Goal: Task Accomplishment & Management: Manage account settings

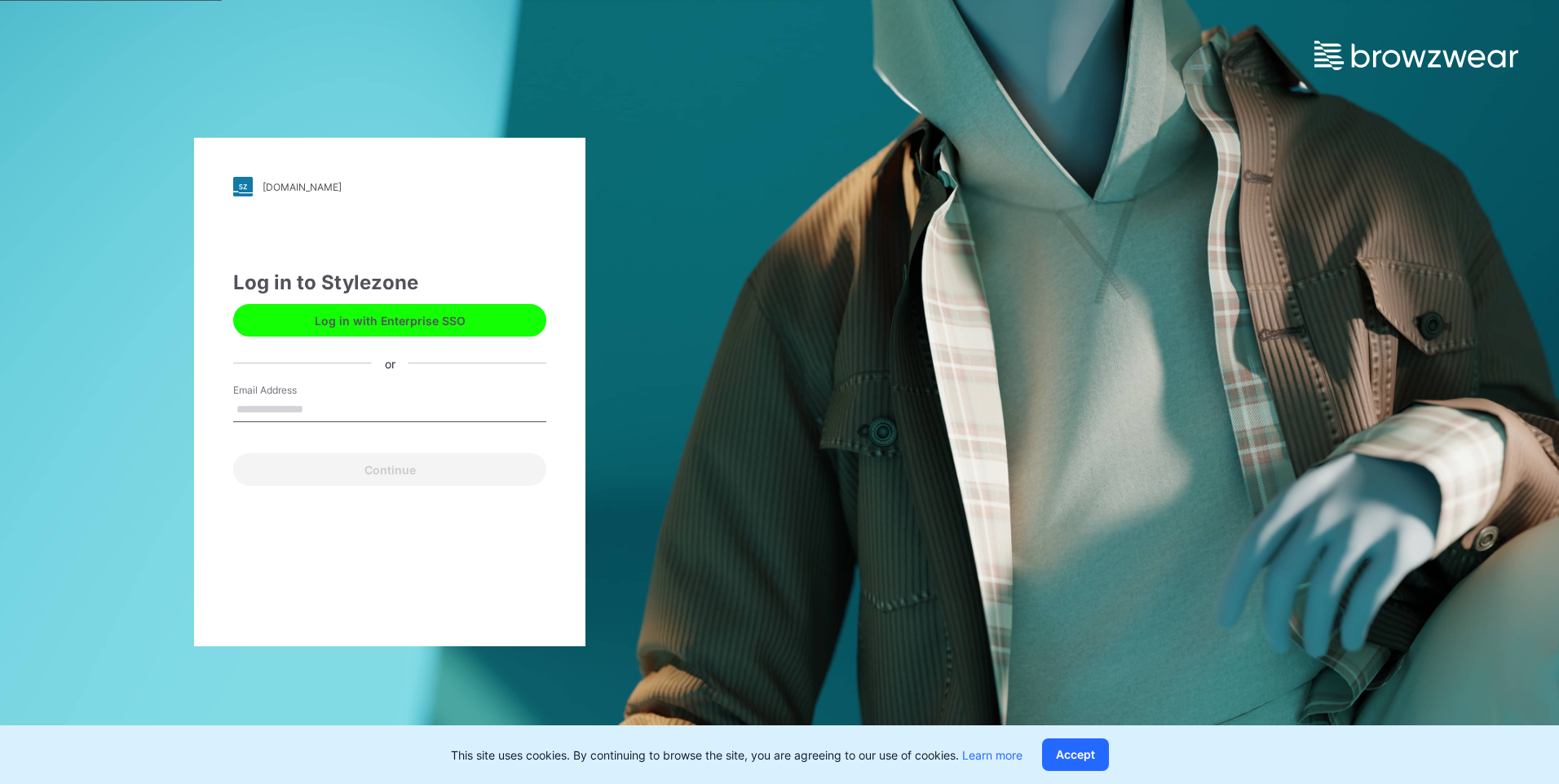
click at [317, 408] on input "Email Address" at bounding box center [389, 410] width 313 height 25
type input "**********"
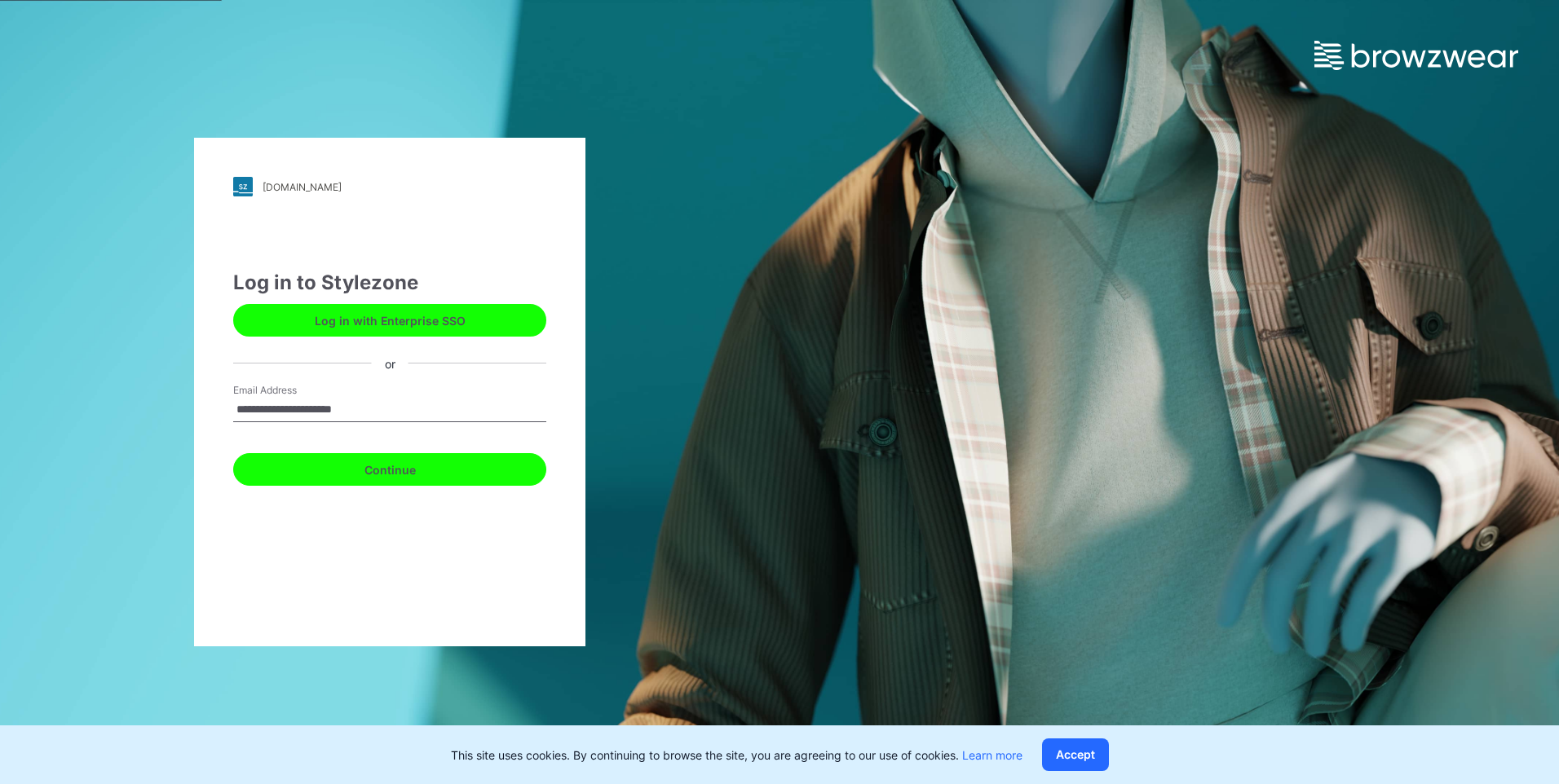
click at [369, 471] on button "Continue" at bounding box center [389, 470] width 313 height 33
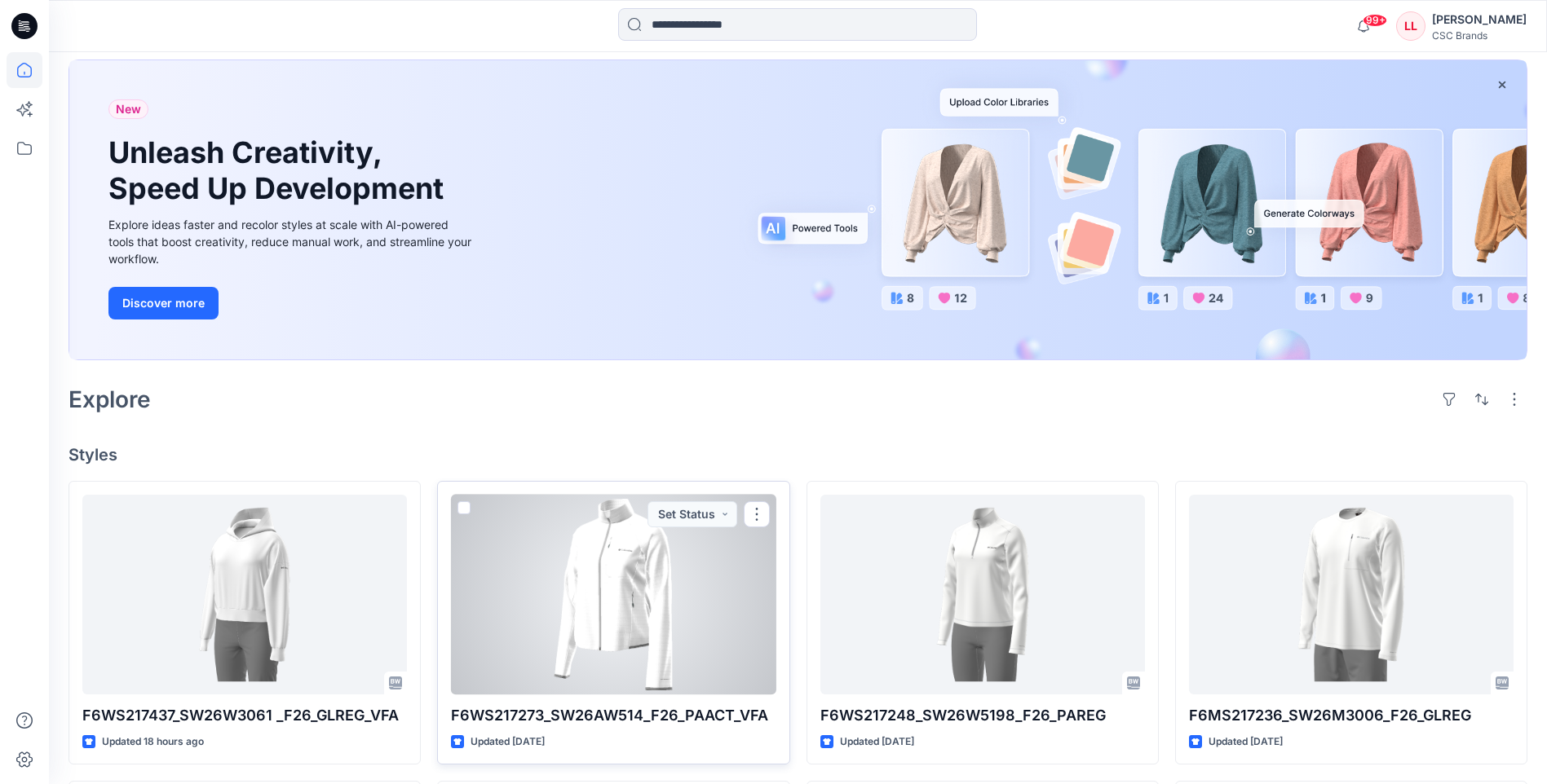
scroll to position [163, 0]
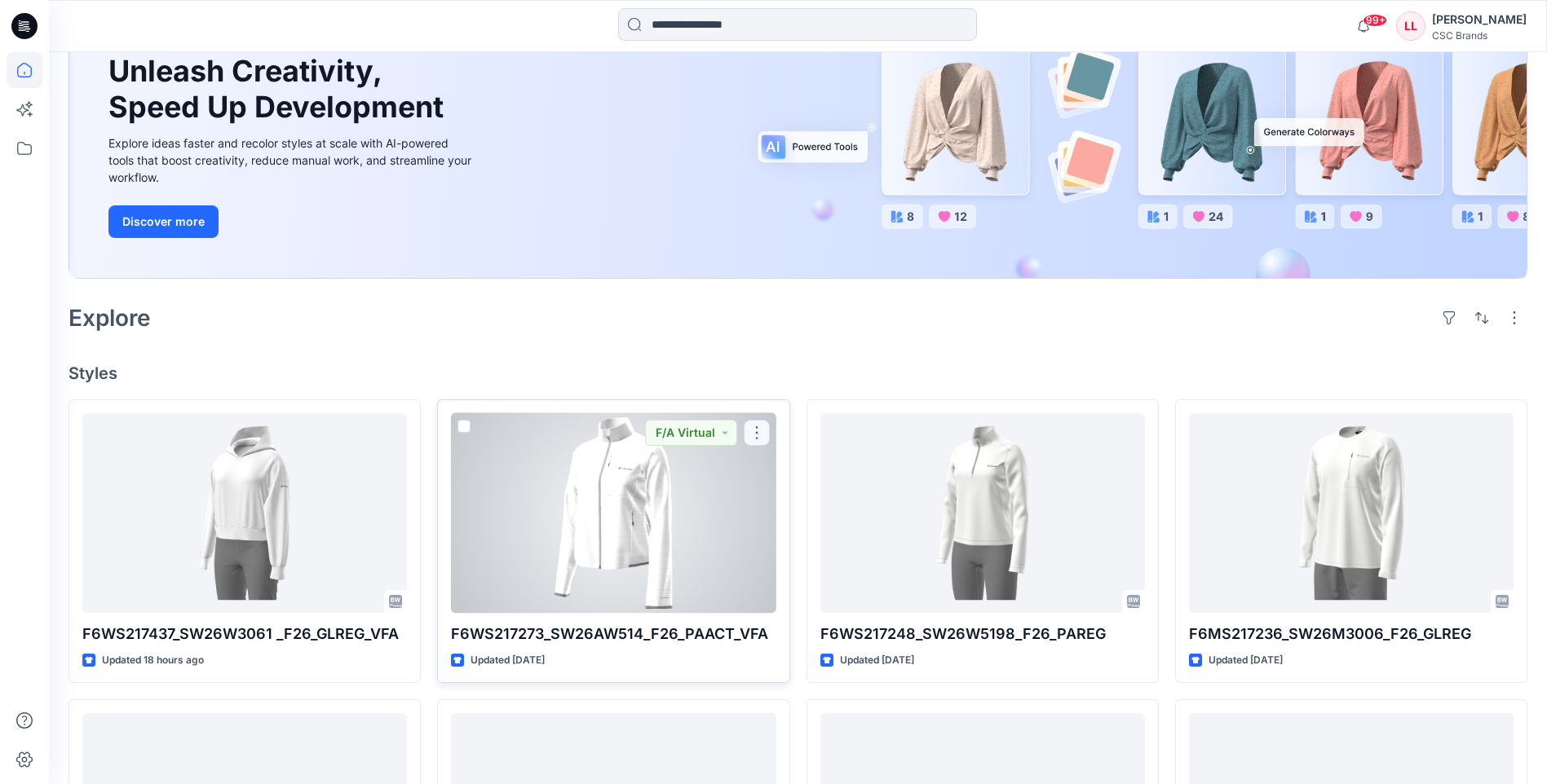
click at [753, 432] on button "button" at bounding box center [757, 433] width 26 height 26
click at [789, 470] on p "Edit" at bounding box center [786, 470] width 21 height 17
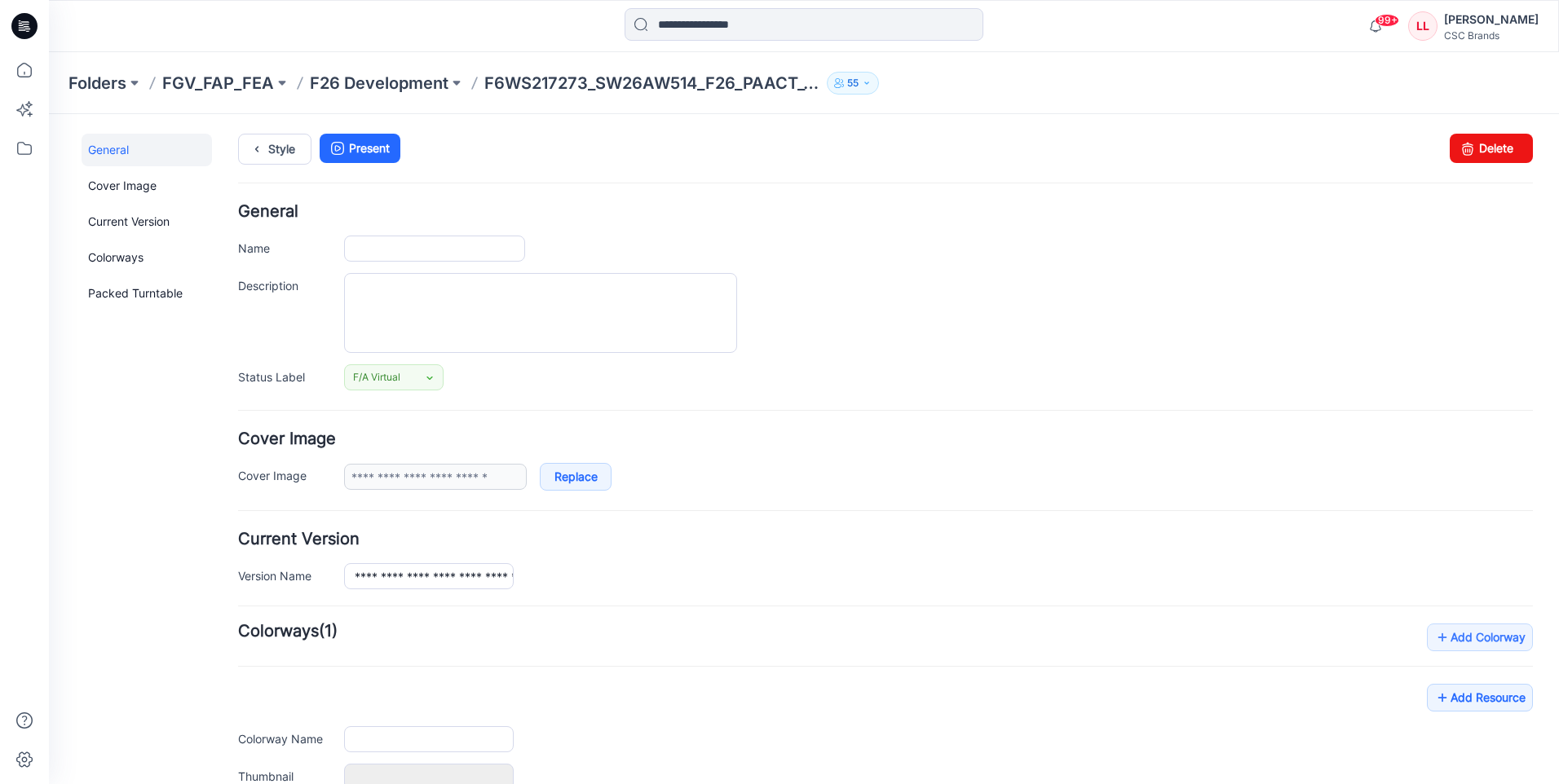
type input "**********"
click at [28, 26] on icon at bounding box center [25, 26] width 26 height 26
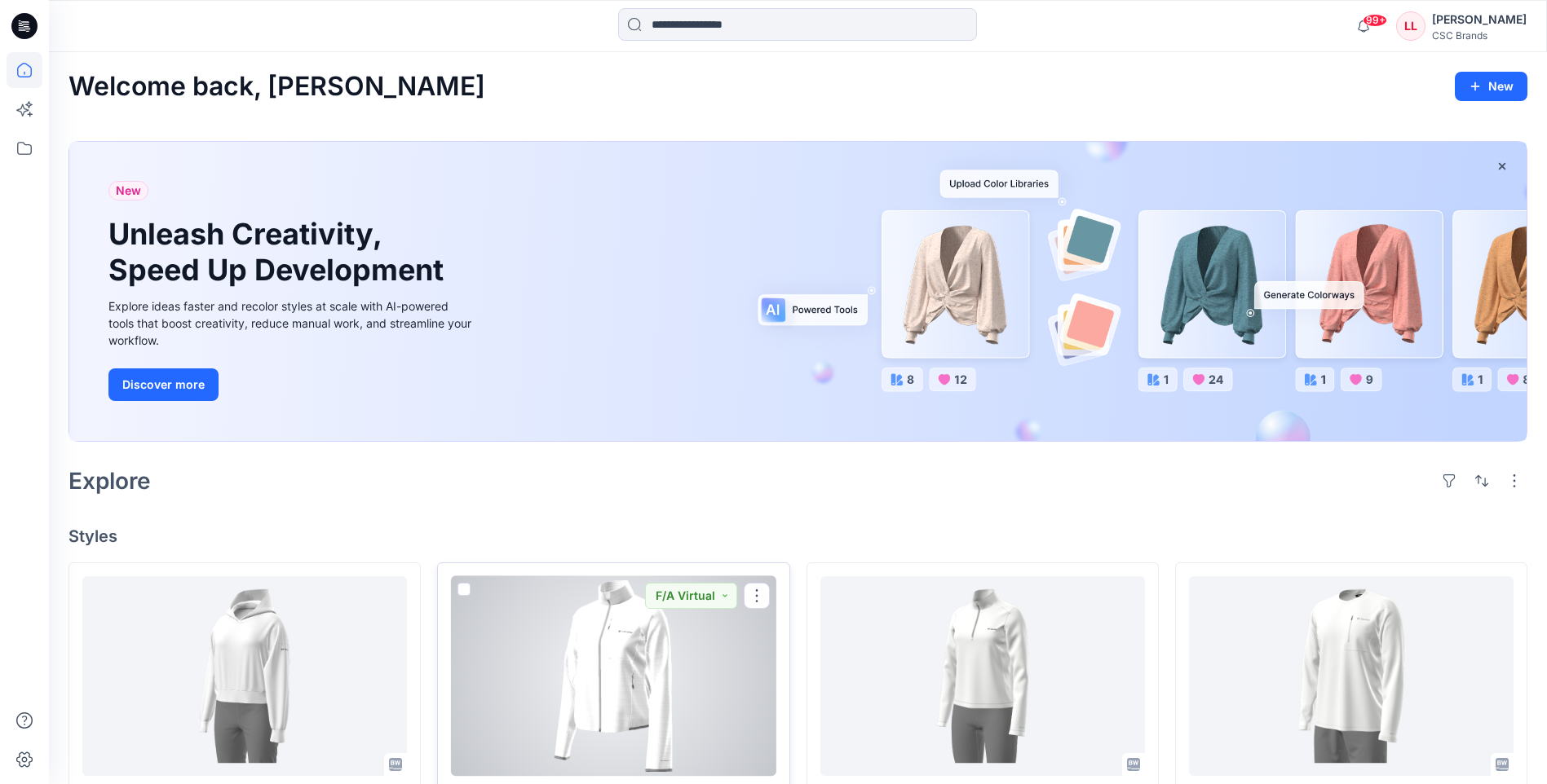
click at [607, 670] on div at bounding box center [613, 676] width 324 height 199
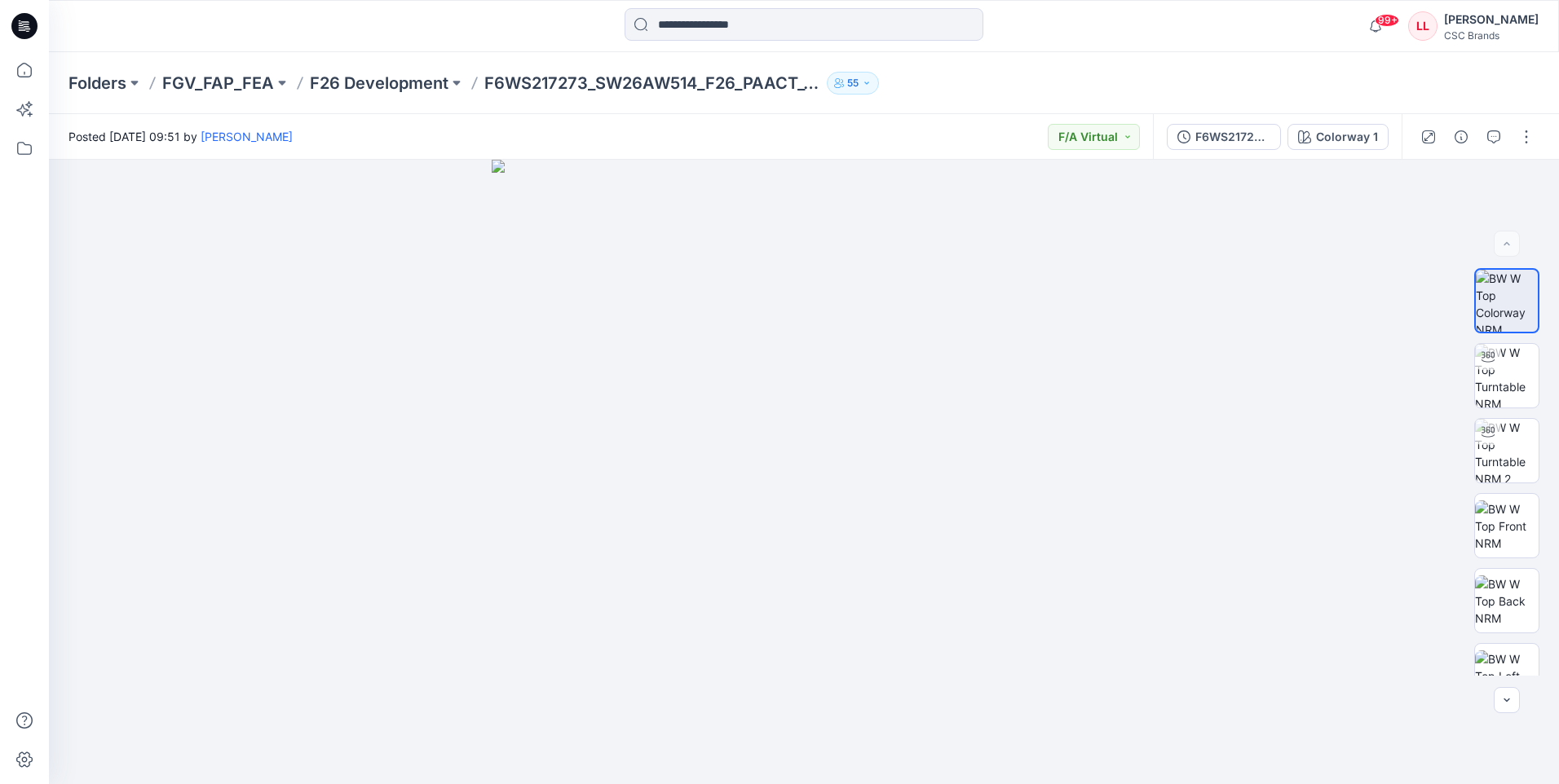
click at [19, 22] on icon at bounding box center [25, 26] width 26 height 26
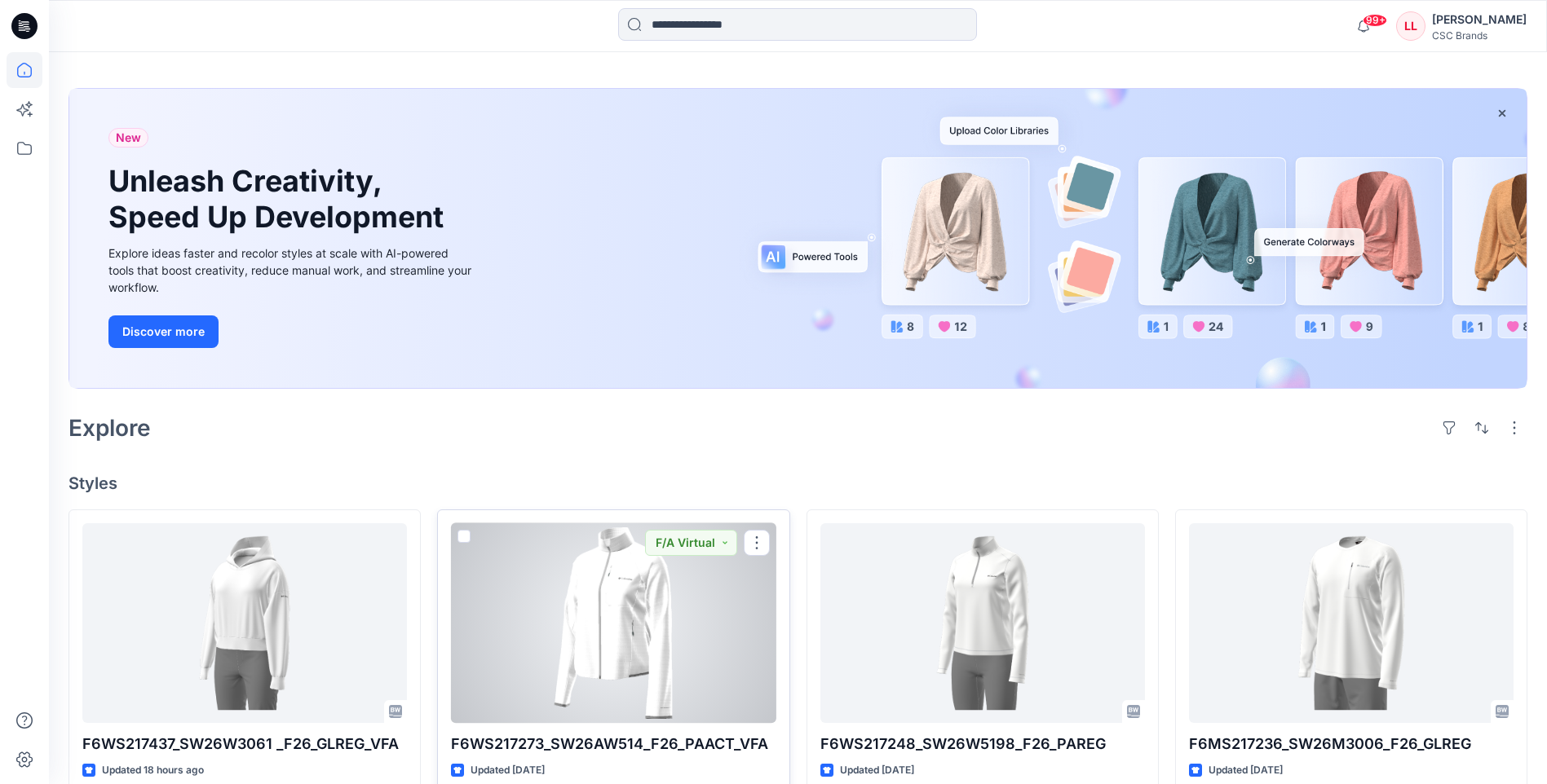
scroll to position [81, 0]
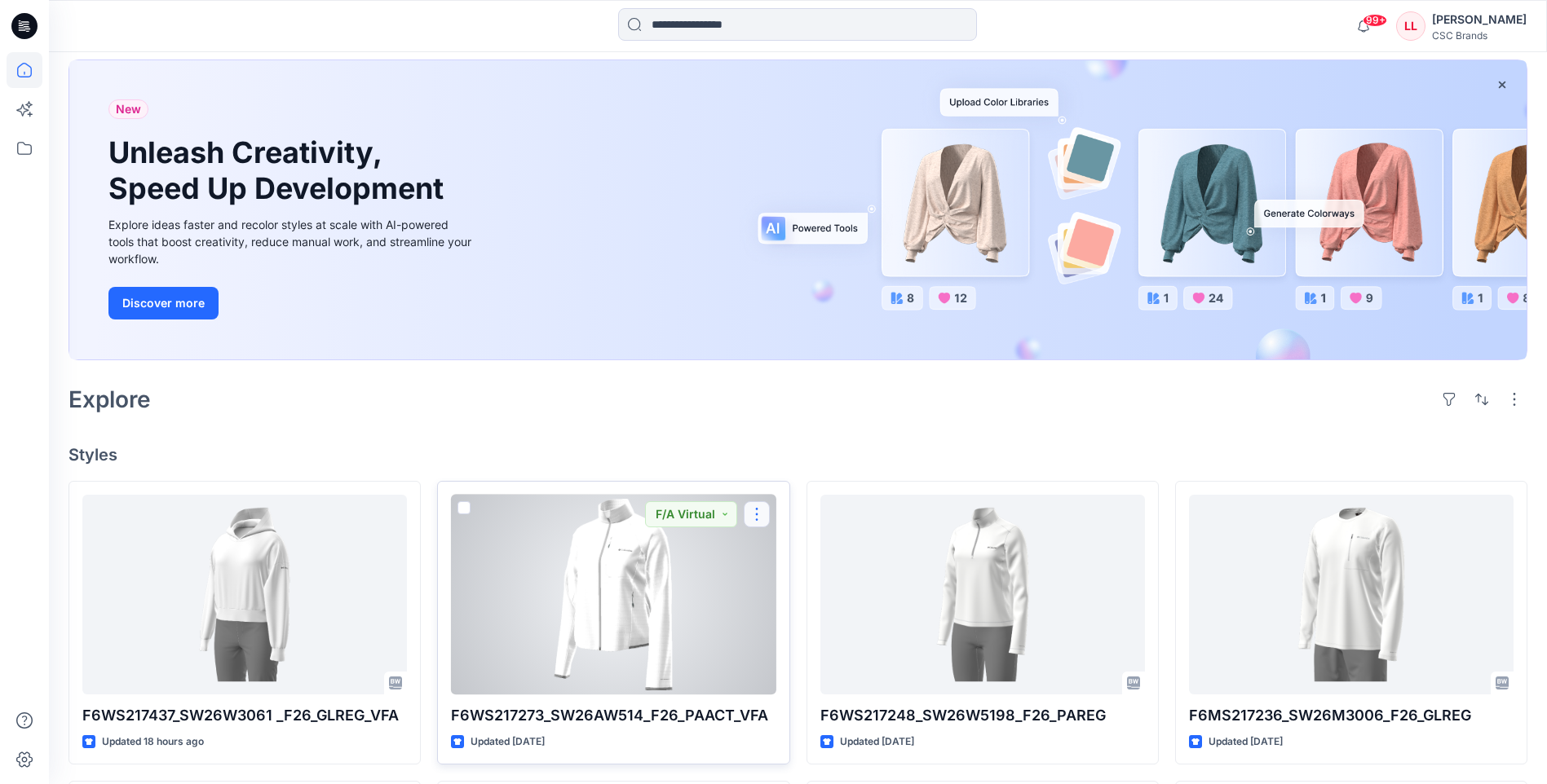
click at [751, 519] on button "button" at bounding box center [757, 515] width 26 height 26
click at [798, 554] on button "Edit" at bounding box center [835, 552] width 177 height 30
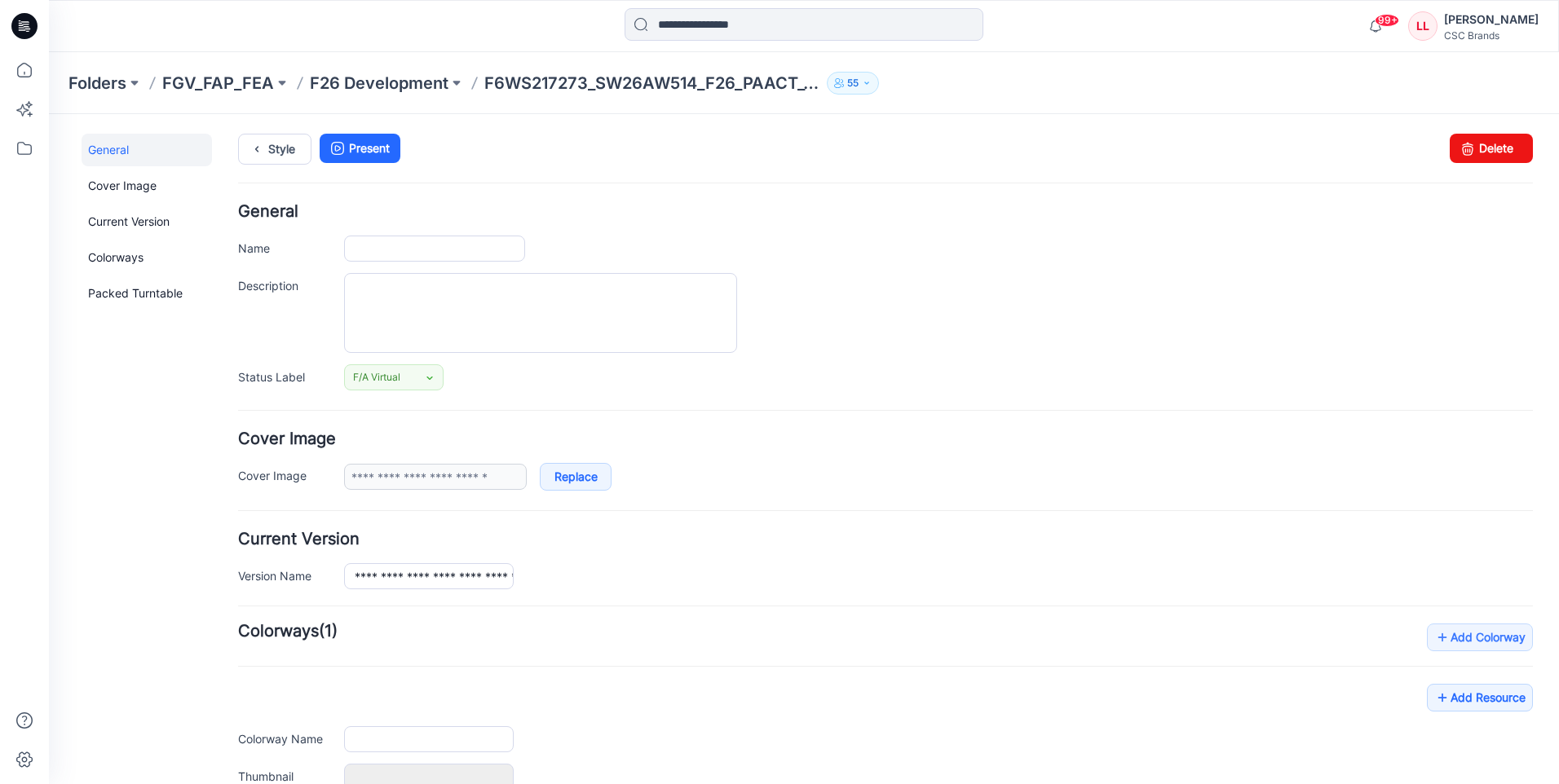
type input "**********"
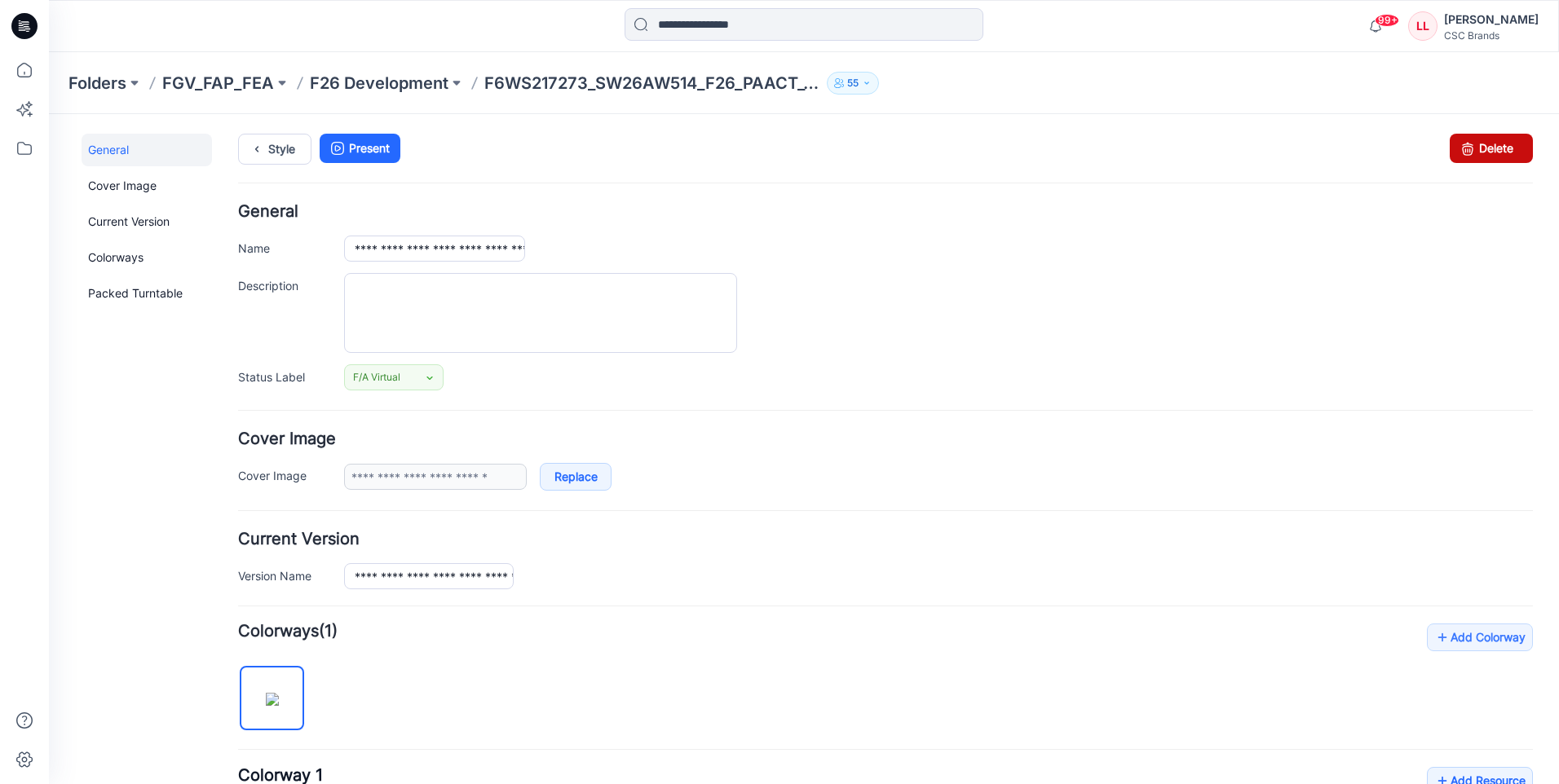
click at [1486, 158] on link "Delete" at bounding box center [1491, 149] width 83 height 30
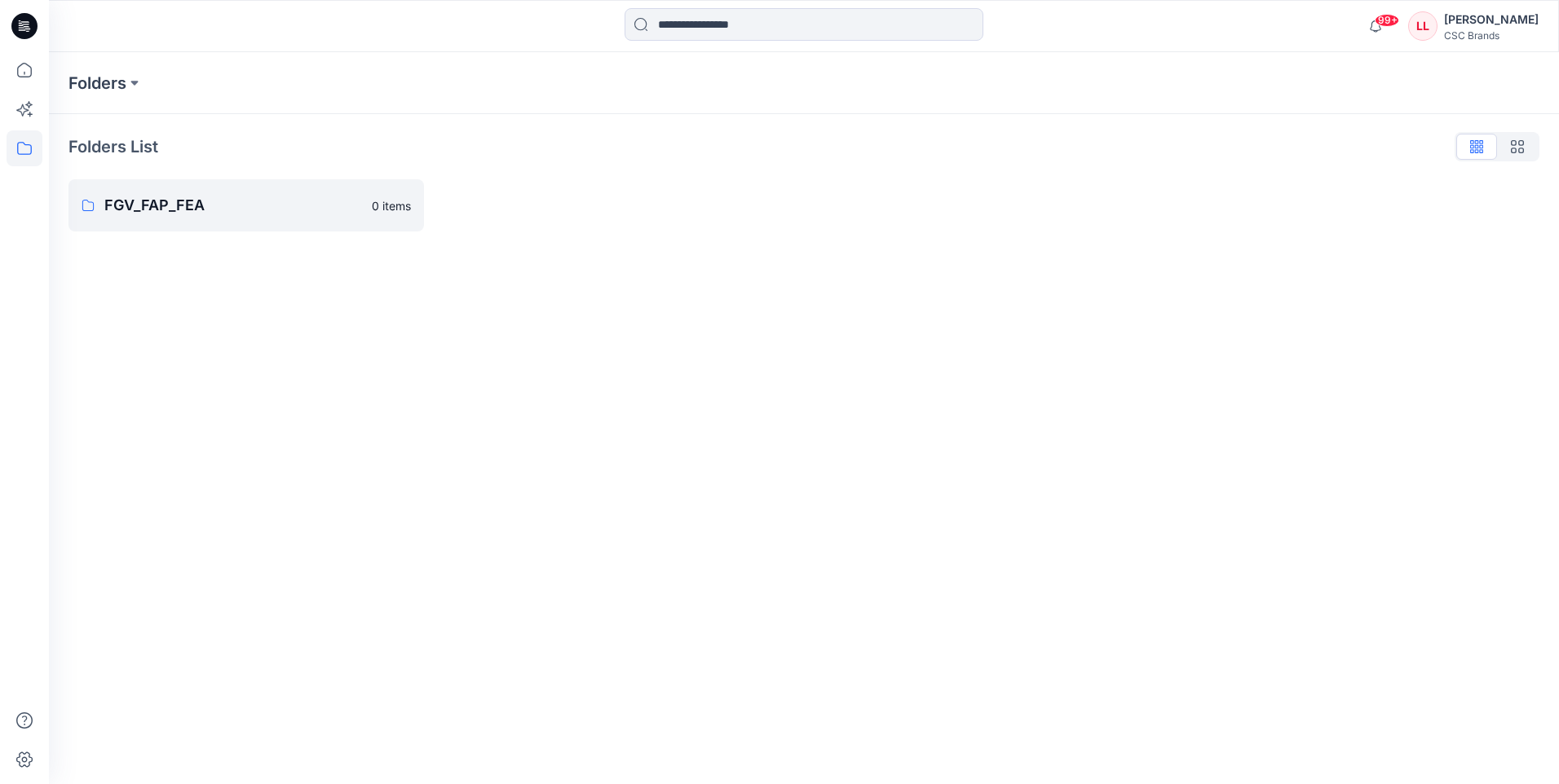
click at [29, 29] on icon at bounding box center [27, 29] width 6 height 1
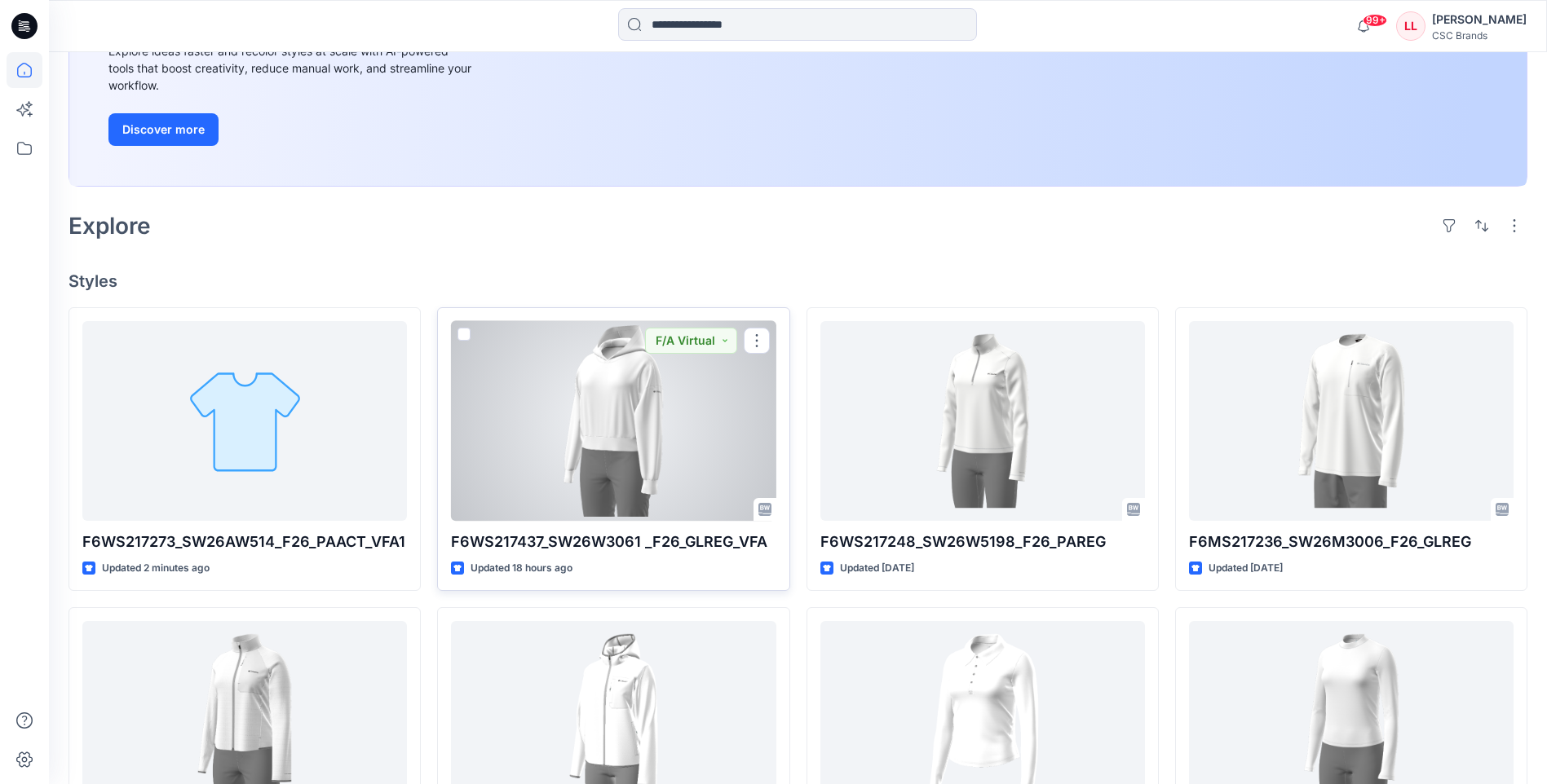
scroll to position [326, 0]
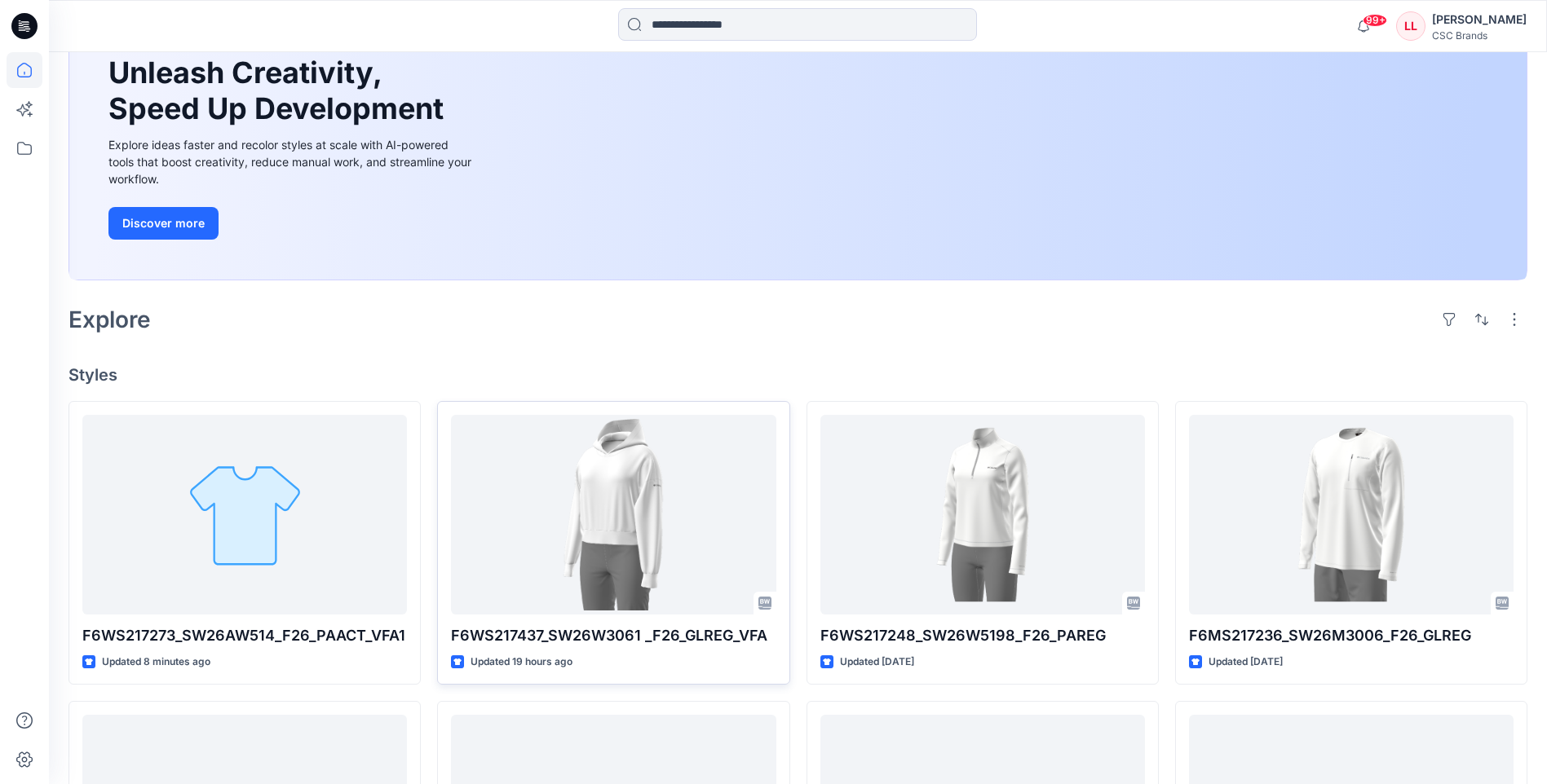
scroll to position [163, 0]
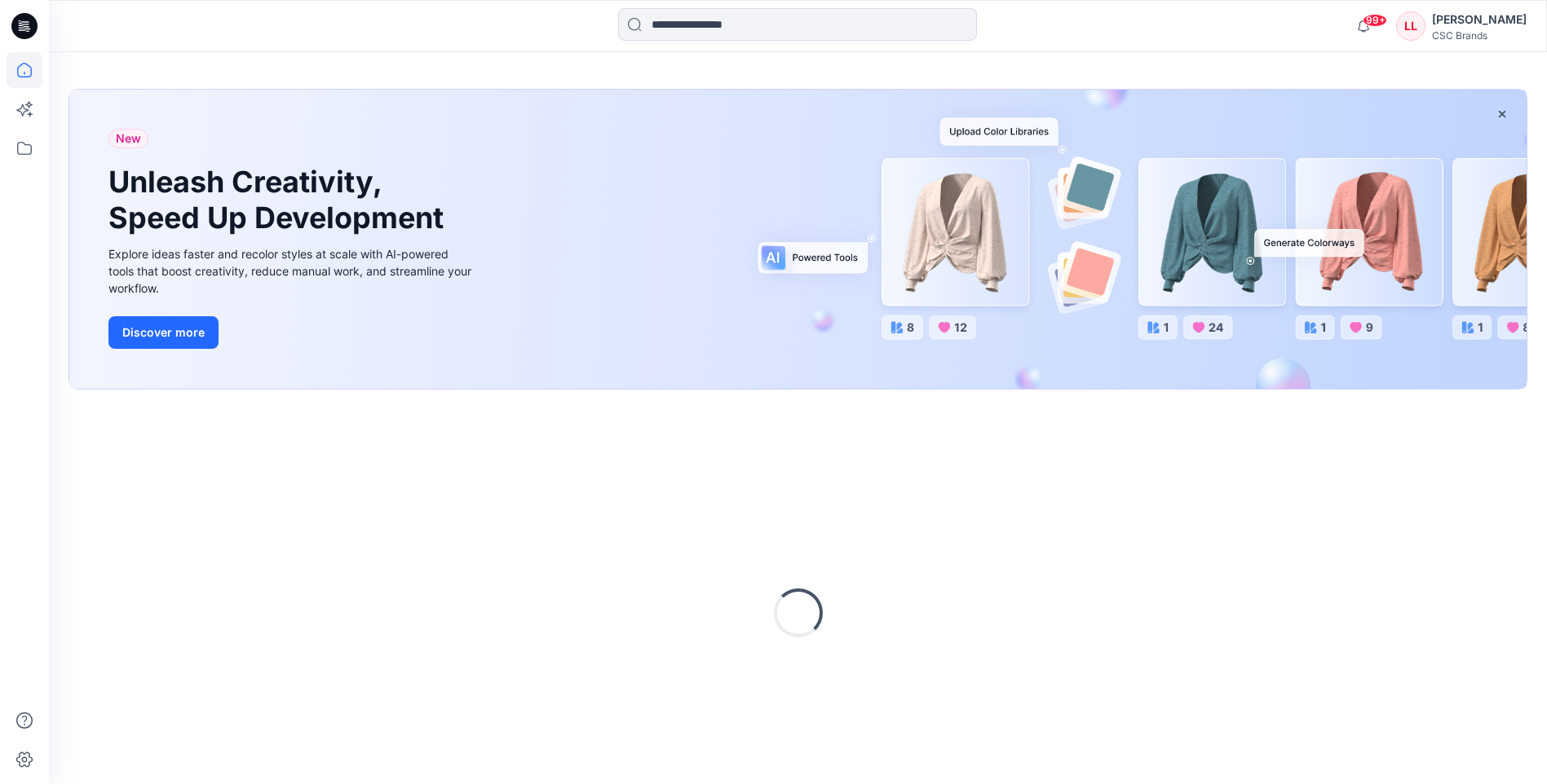
scroll to position [81, 0]
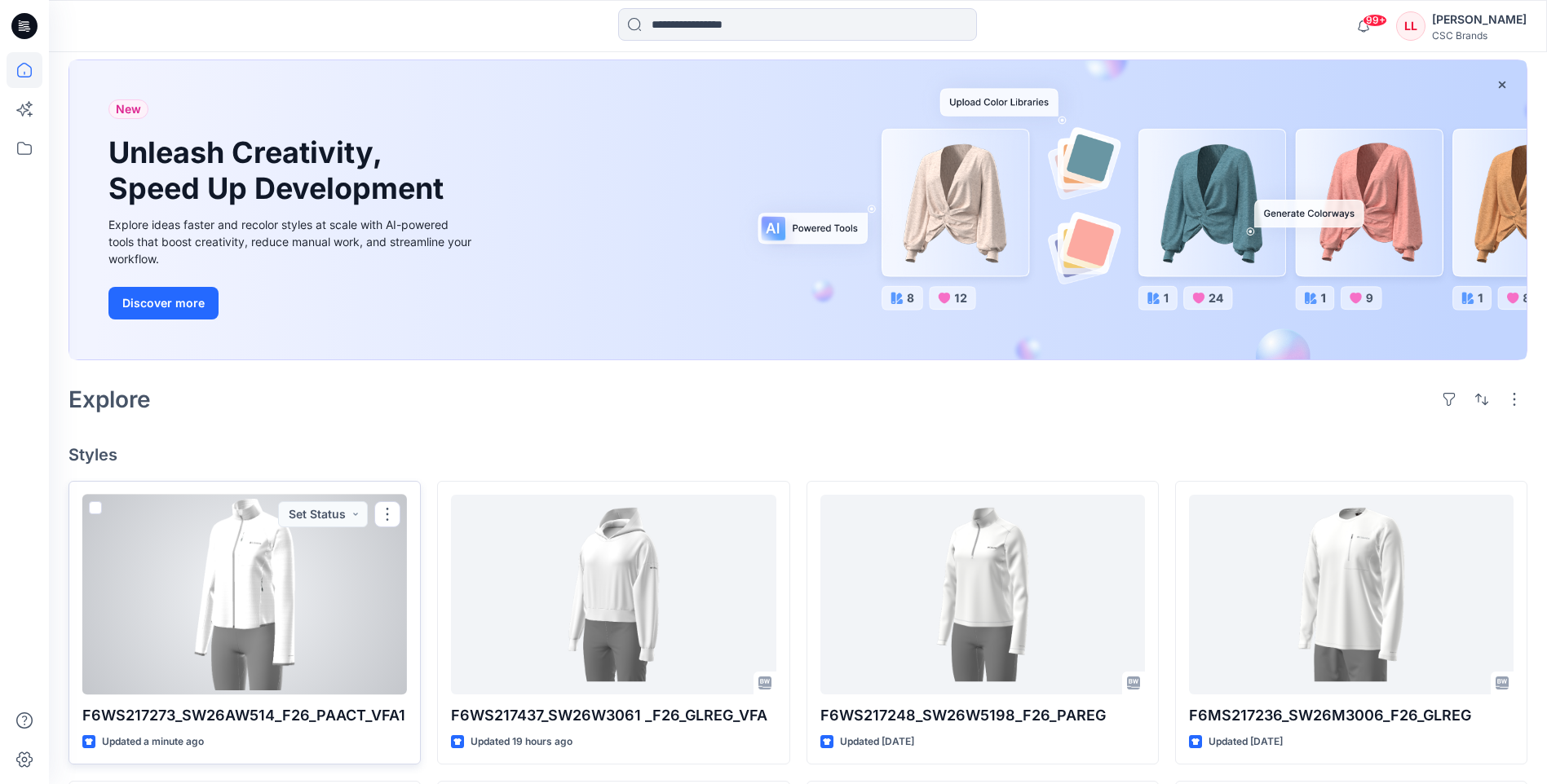
click at [347, 626] on div at bounding box center [244, 594] width 324 height 199
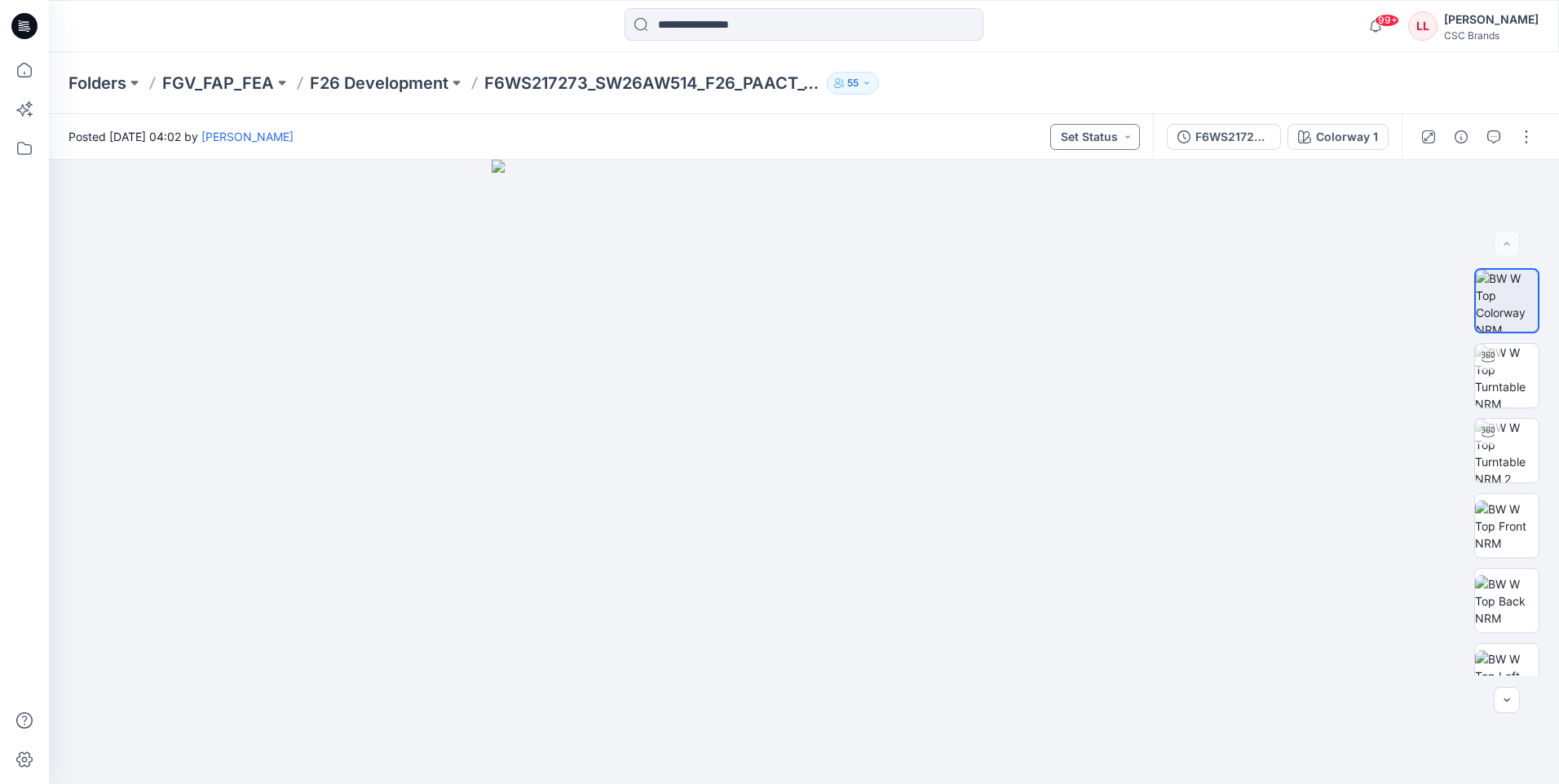
click at [1127, 140] on button "Set Status" at bounding box center [1094, 137] width 89 height 26
click at [19, 27] on icon at bounding box center [25, 26] width 26 height 26
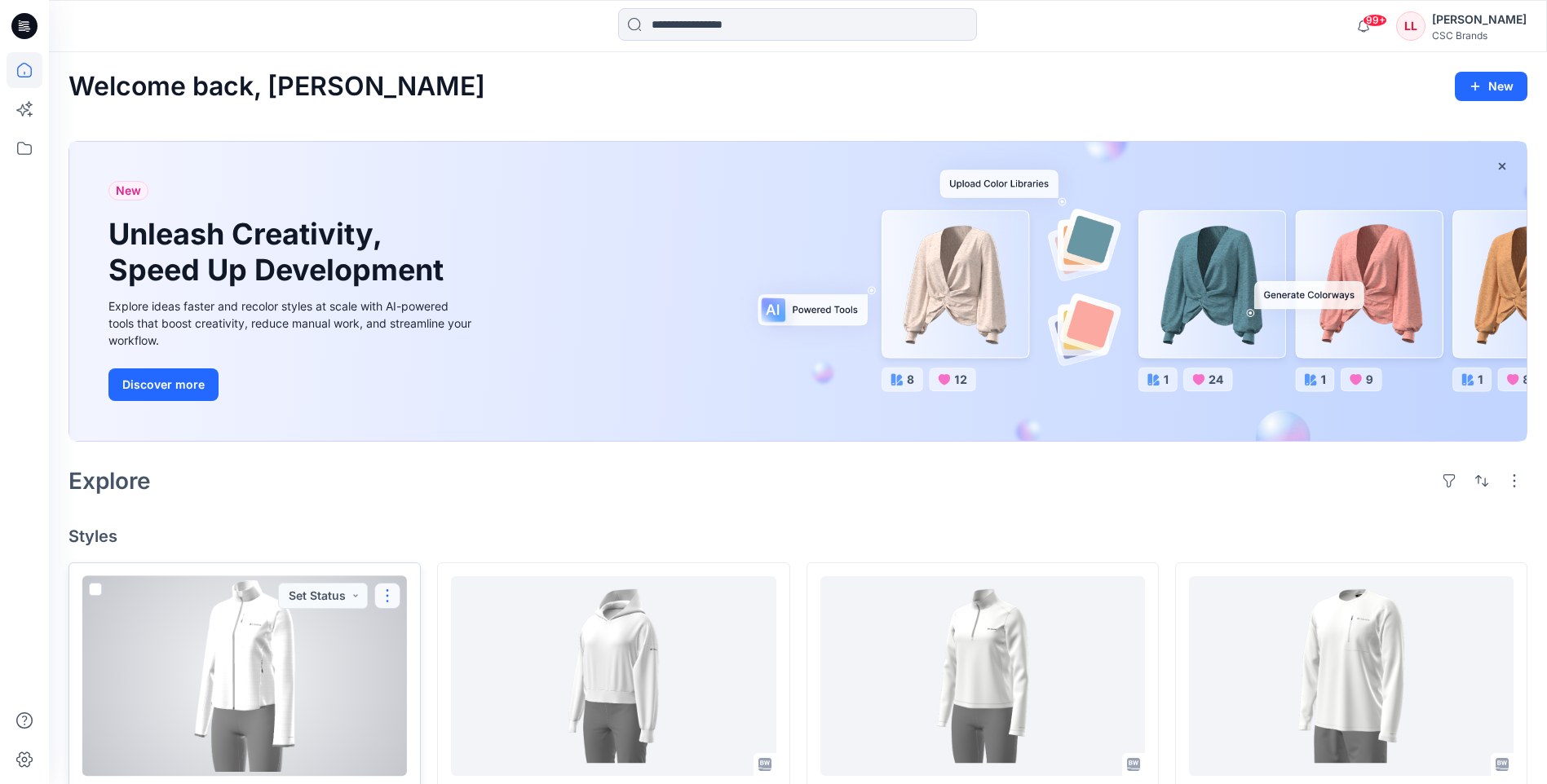
click at [388, 600] on button "button" at bounding box center [388, 596] width 26 height 26
click at [420, 630] on p "Edit" at bounding box center [417, 634] width 21 height 17
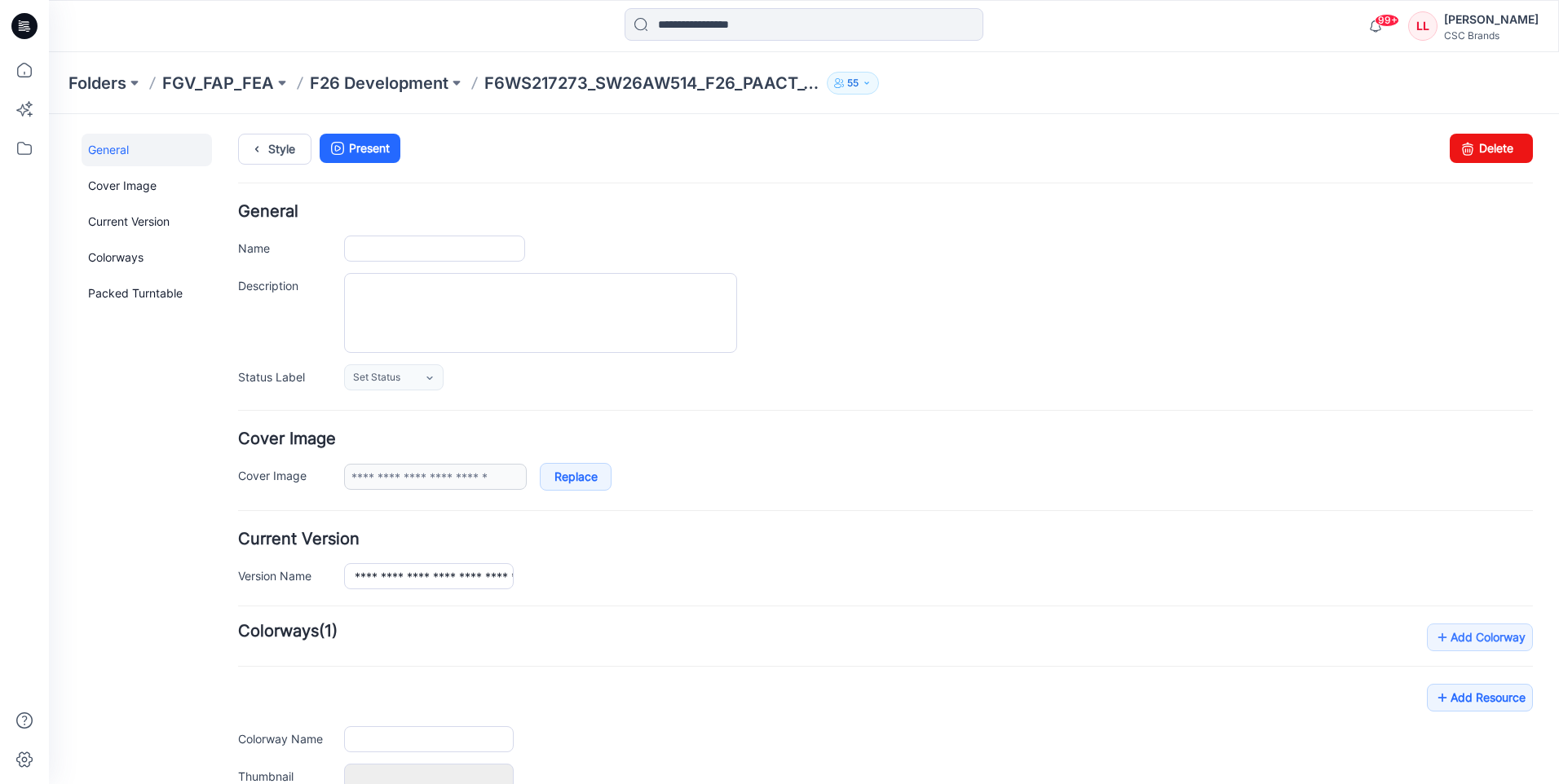
type input "**********"
click at [428, 380] on icon at bounding box center [429, 378] width 13 height 13
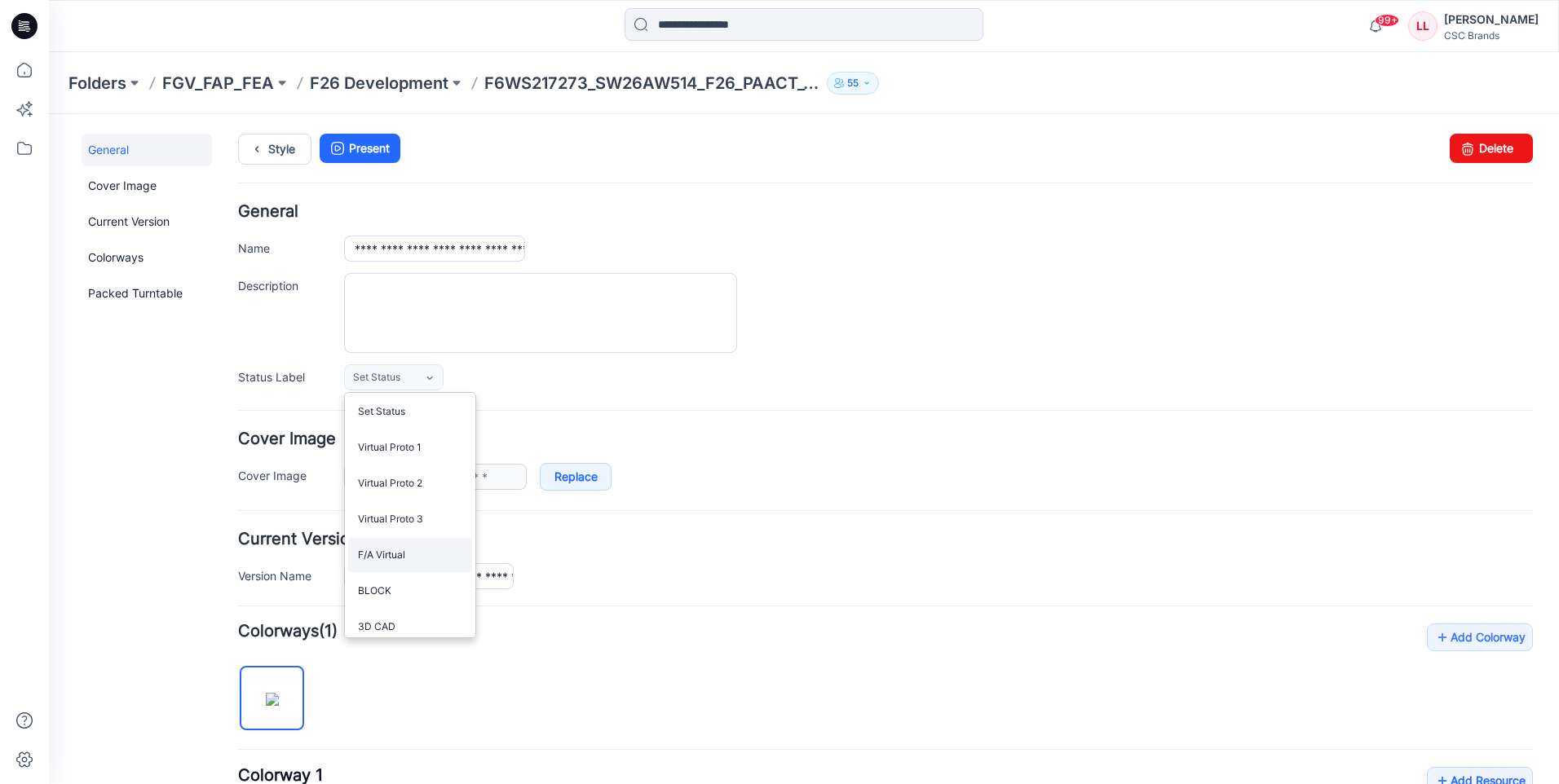
click at [399, 553] on link "F/A Virtual" at bounding box center [410, 555] width 124 height 34
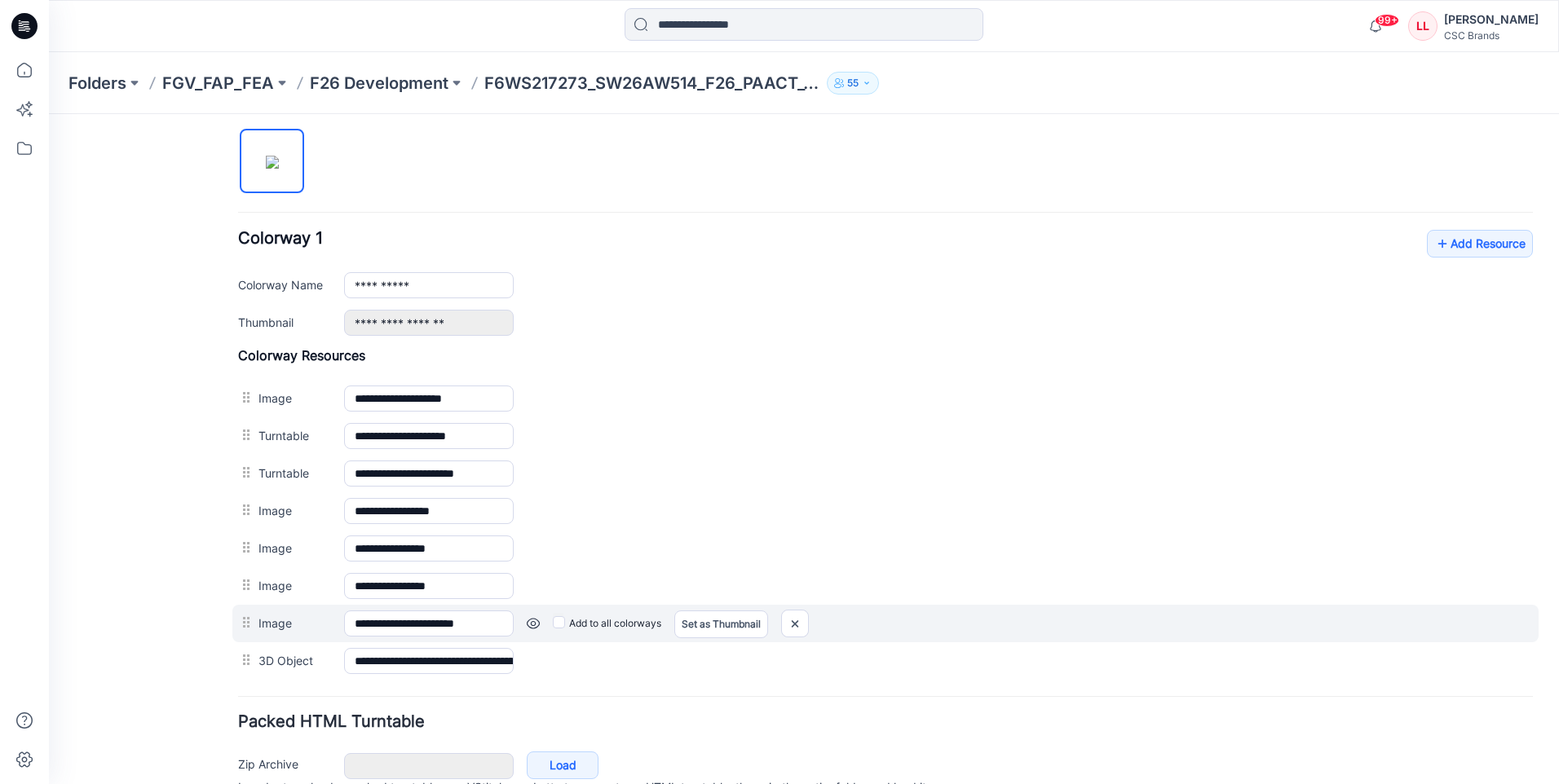
scroll to position [620, 0]
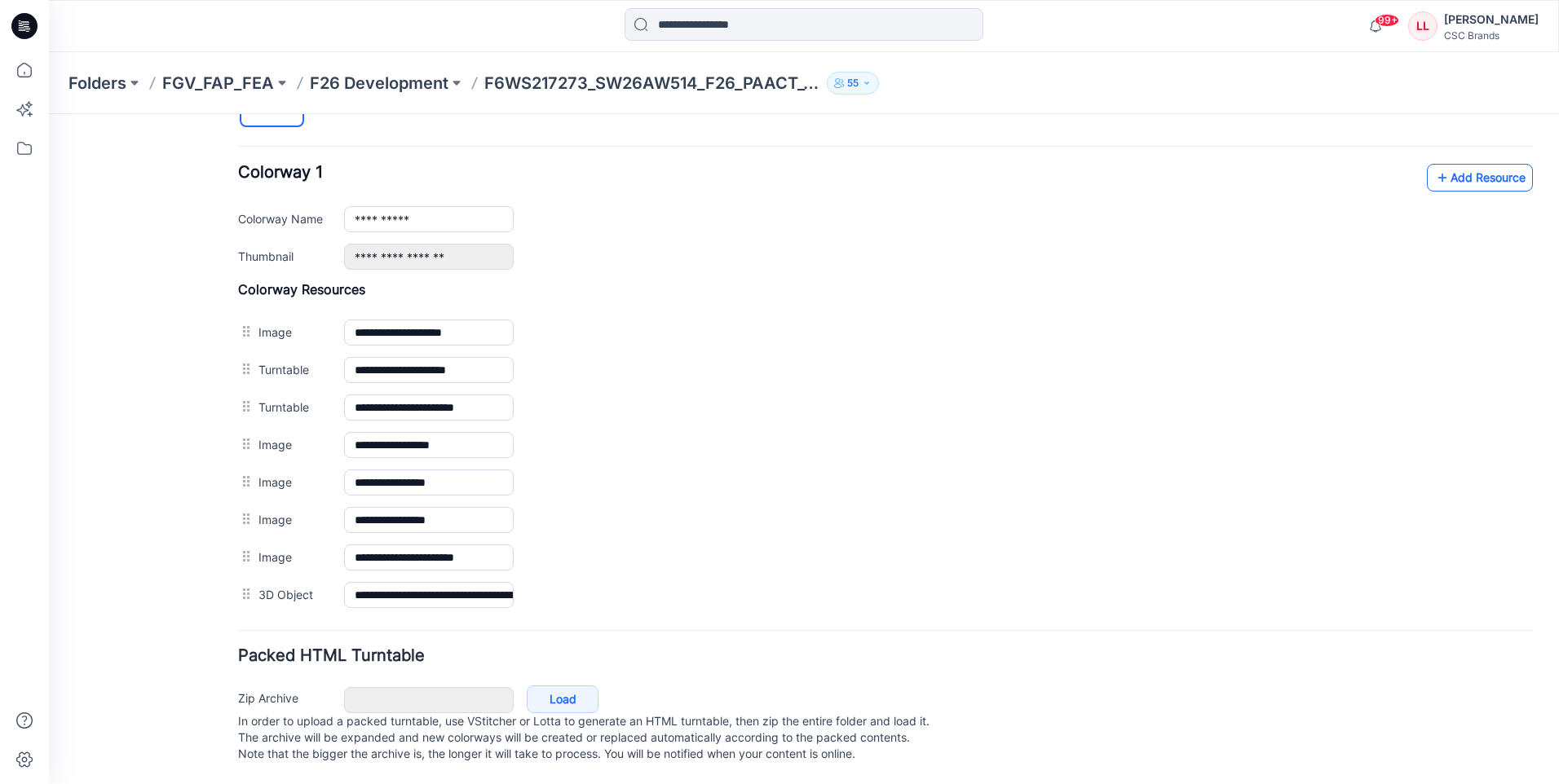
click at [1458, 164] on link "Add Resource" at bounding box center [1479, 178] width 106 height 28
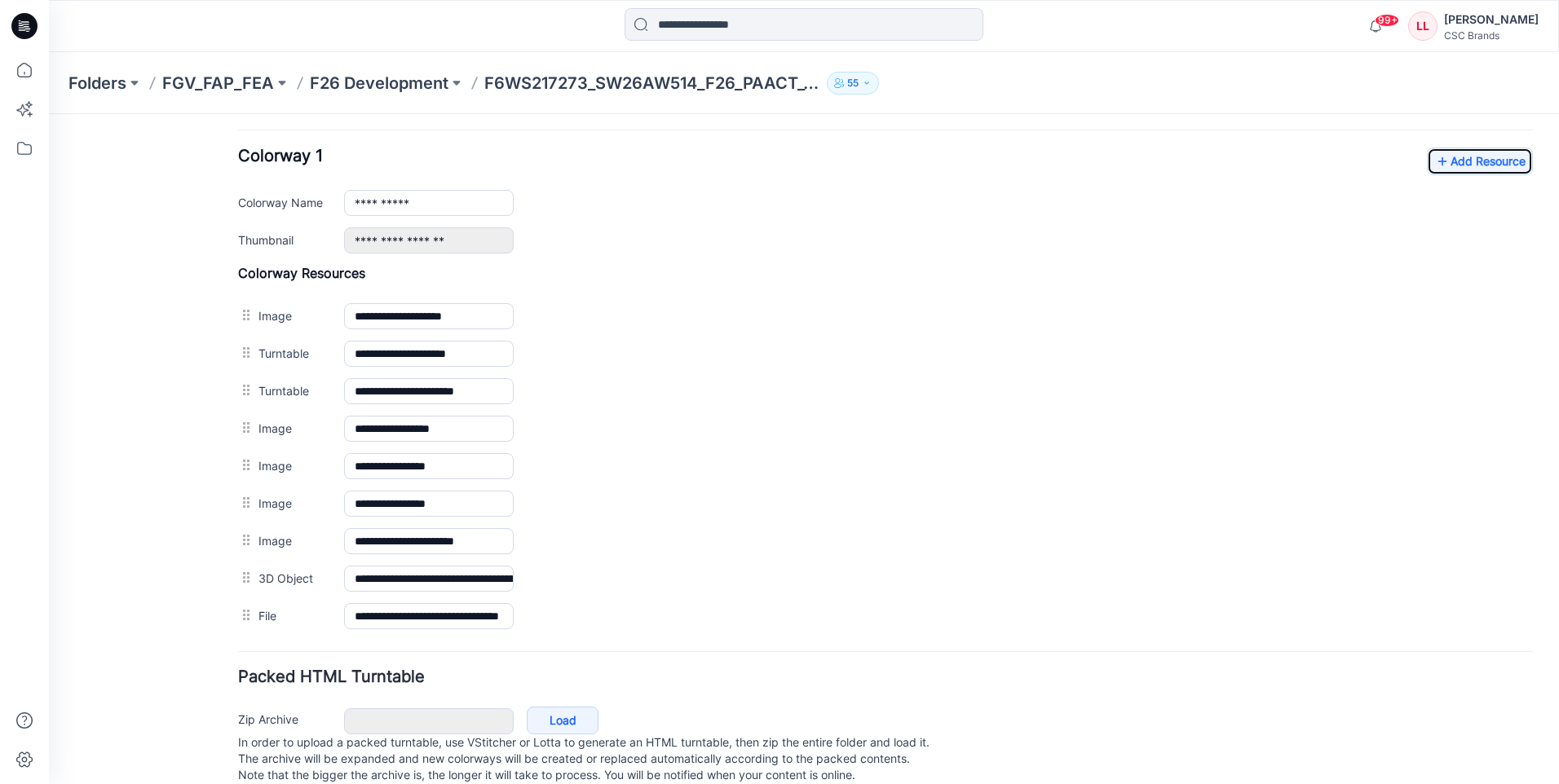
click at [33, 20] on icon at bounding box center [25, 26] width 26 height 26
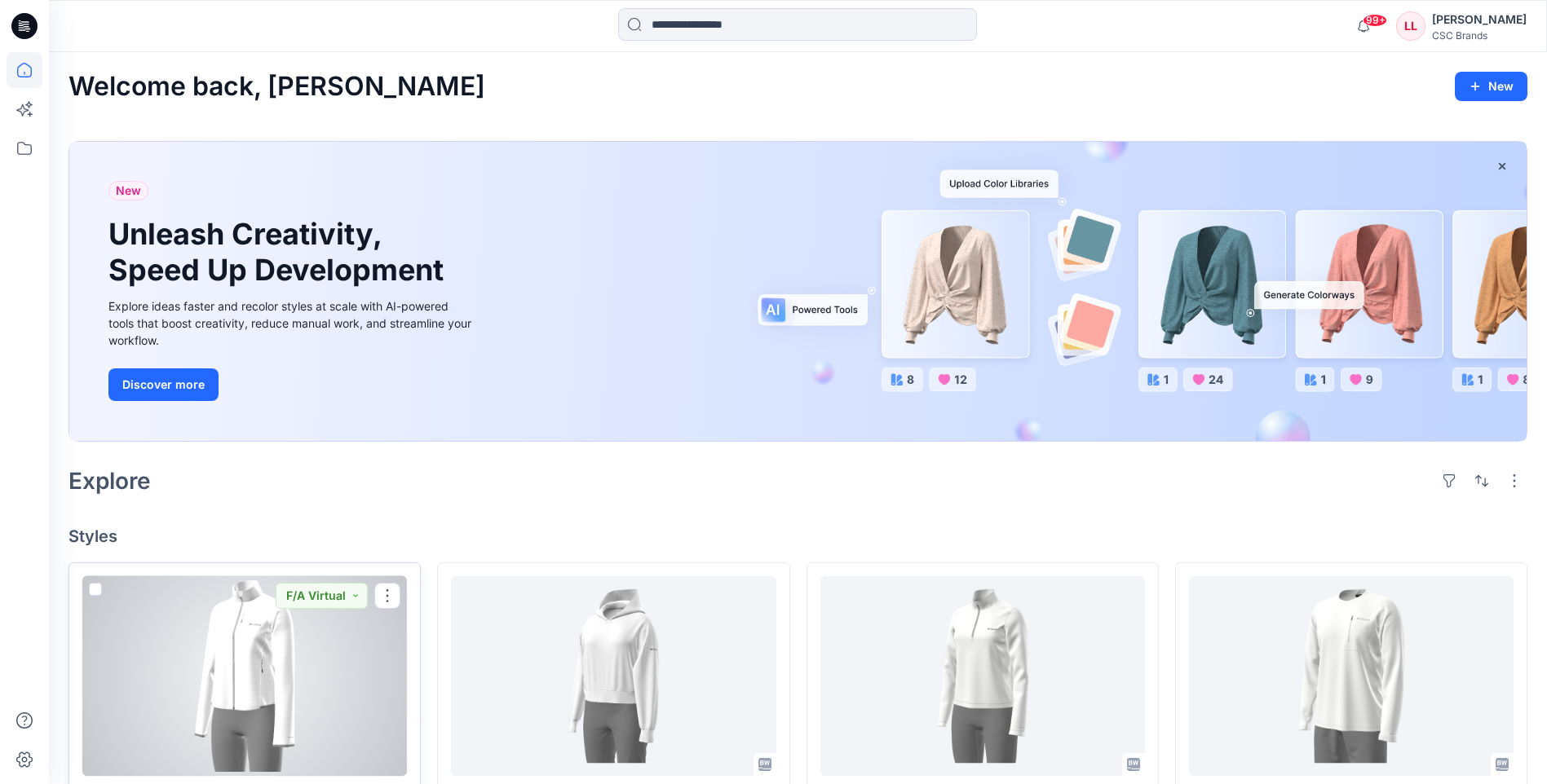
click at [335, 655] on div at bounding box center [244, 676] width 324 height 199
